Goal: Task Accomplishment & Management: Manage account settings

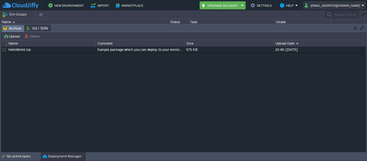
click at [352, 7] on button "[EMAIL_ADDRESS][DOMAIN_NAME]" at bounding box center [333, 5] width 57 height 6
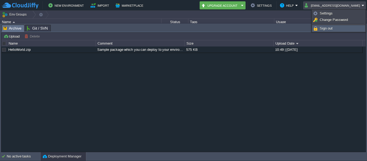
click at [332, 27] on link "Sign out" at bounding box center [338, 29] width 52 height 6
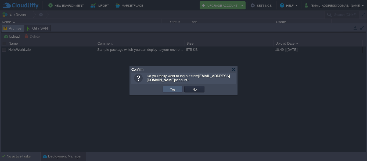
click at [181, 89] on td "Yes" at bounding box center [172, 89] width 20 height 6
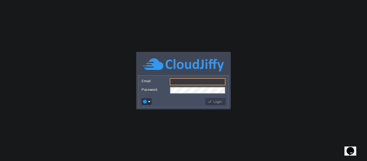
type input "[EMAIL_ADDRESS][DOMAIN_NAME]"
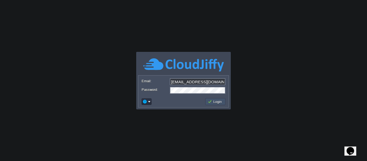
click at [210, 101] on button "Login" at bounding box center [216, 101] width 16 height 5
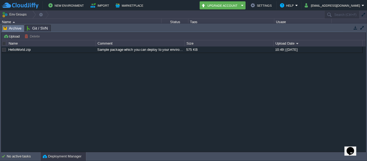
click at [354, 26] on button "button" at bounding box center [355, 27] width 5 height 5
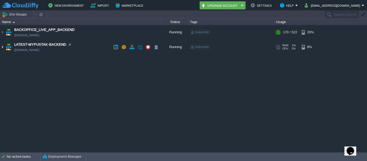
click at [2, 48] on img at bounding box center [2, 47] width 4 height 15
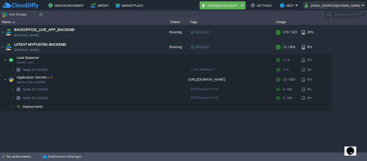
click at [354, 7] on button "[EMAIL_ADDRESS][DOMAIN_NAME]" at bounding box center [333, 5] width 57 height 6
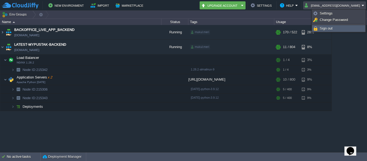
click at [330, 29] on span "Sign out" at bounding box center [326, 28] width 13 height 4
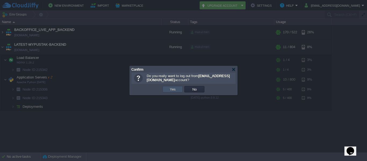
click at [174, 89] on button "Yes" at bounding box center [172, 89] width 9 height 5
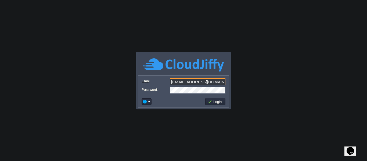
click at [197, 85] on input "[EMAIL_ADDRESS][DOMAIN_NAME]" at bounding box center [198, 81] width 56 height 7
type input "ph150496@outlook.com"
click at [215, 105] on td "Login" at bounding box center [215, 101] width 20 height 7
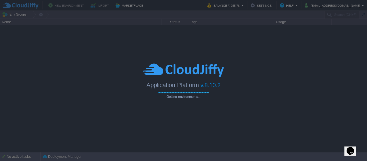
type input "Search (Ctrl+F)"
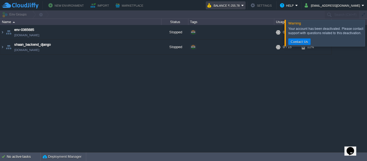
click at [245, 2] on td "Balance ₹-255.78" at bounding box center [226, 5] width 40 height 8
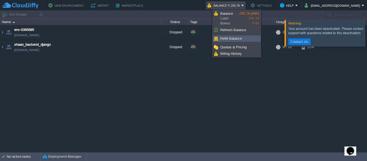
click at [232, 39] on span "Refill Balance" at bounding box center [230, 39] width 21 height 4
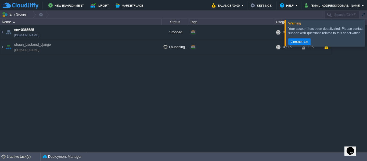
click at [367, 29] on div at bounding box center [373, 33] width 0 height 26
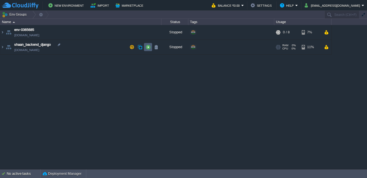
click at [145, 49] on td at bounding box center [148, 47] width 8 height 8
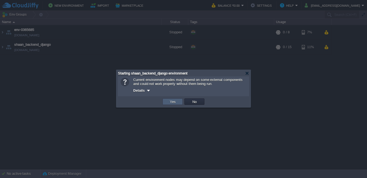
click at [165, 101] on td "Yes" at bounding box center [172, 101] width 20 height 6
